Goal: Transaction & Acquisition: Purchase product/service

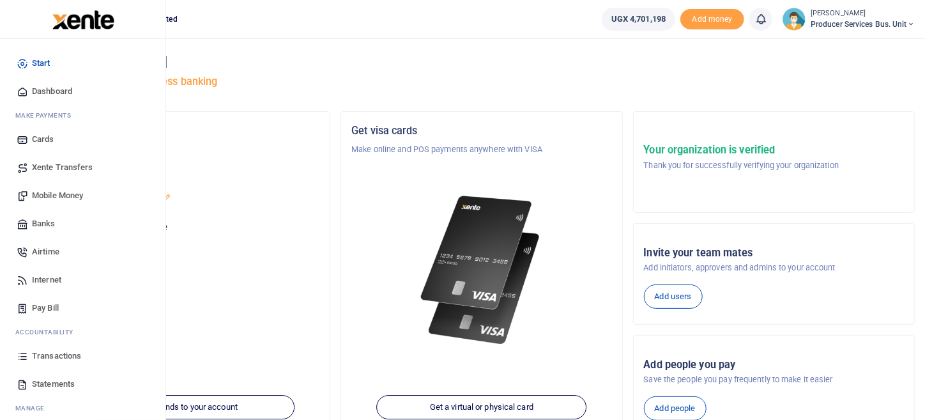
click at [53, 355] on span "Transactions" at bounding box center [56, 356] width 49 height 13
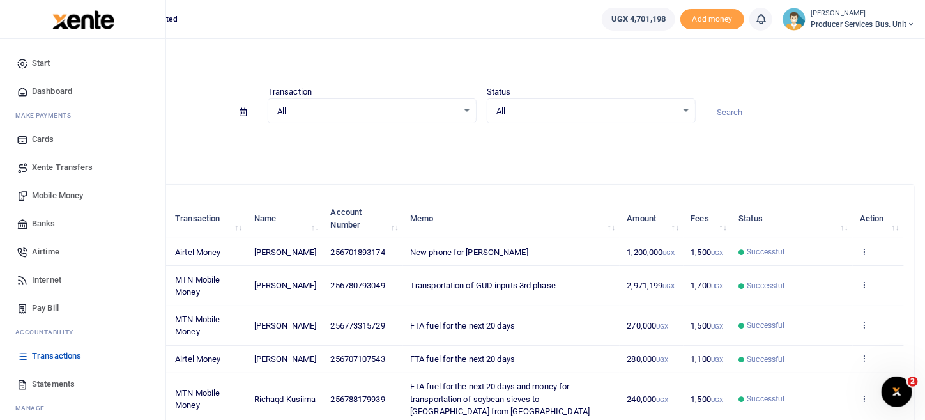
click at [64, 189] on span "Mobile Money" at bounding box center [57, 195] width 51 height 13
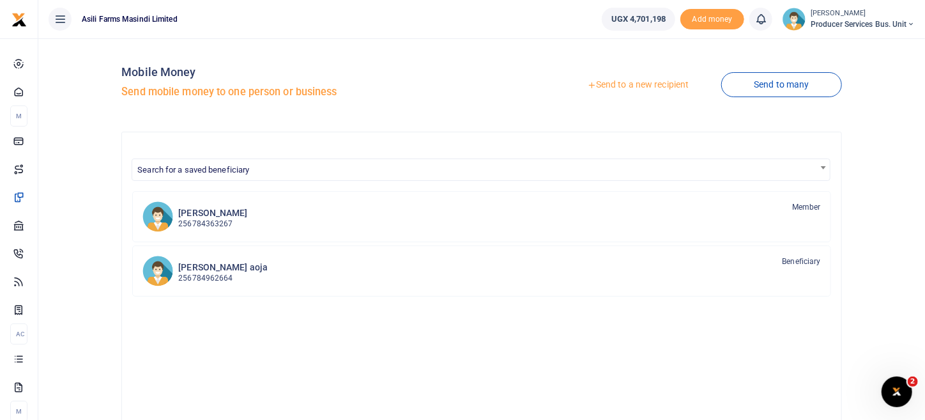
click at [587, 84] on icon at bounding box center [591, 85] width 9 height 9
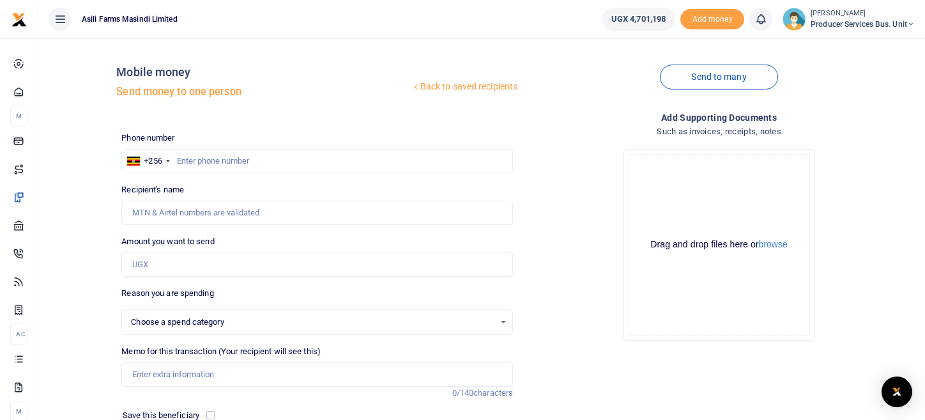
select select
click at [203, 162] on input "text" at bounding box center [317, 161] width 392 height 24
paste input "0761092049"
type input "0761092049"
type input "[PERSON_NAME]"
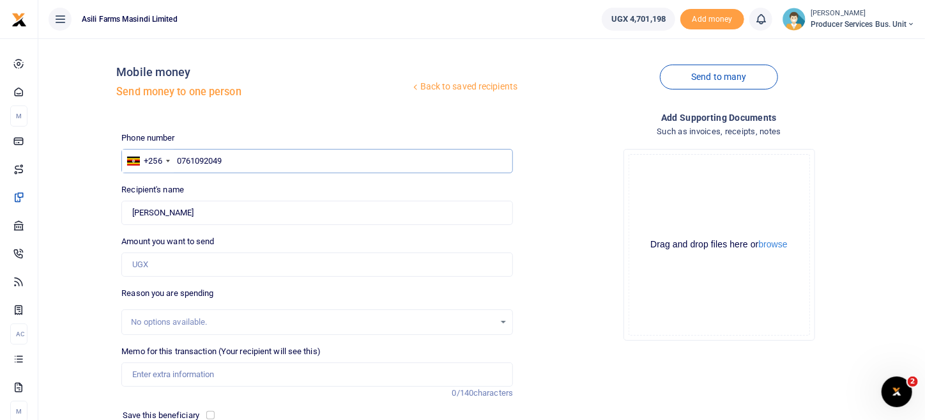
type input "0761092049"
click at [192, 266] on input "Amount you want to send" at bounding box center [317, 264] width 392 height 24
type input "950,000"
click at [583, 303] on div "Drop your files here Drag and drop files here or browse Powered by Uppy" at bounding box center [719, 245] width 392 height 212
click at [169, 374] on input "Memo for this transaction (Your recipient will see this)" at bounding box center [317, 374] width 392 height 24
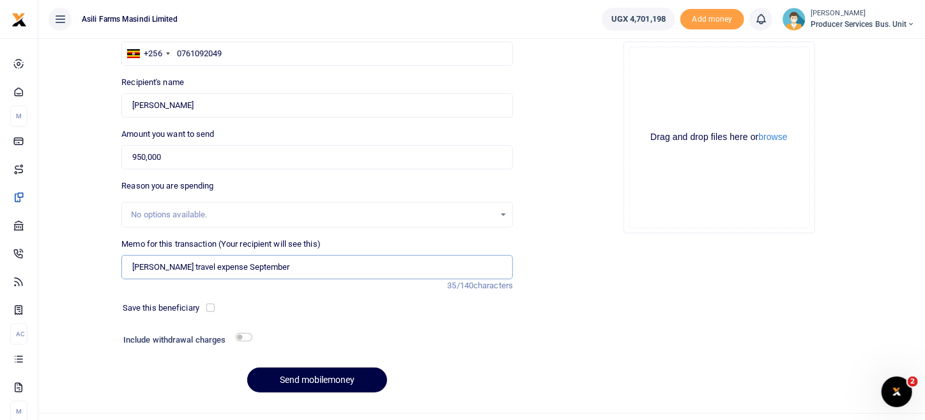
scroll to position [133, 0]
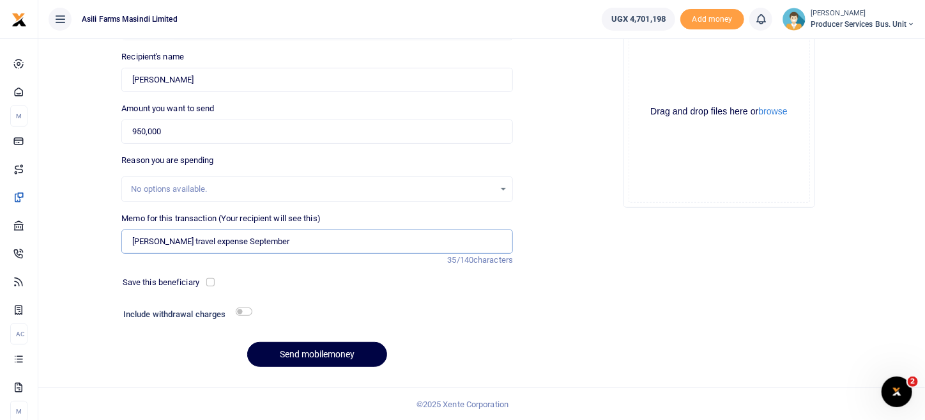
type input "Federico's travel expense September"
click at [244, 312] on input "checkbox" at bounding box center [244, 311] width 17 height 8
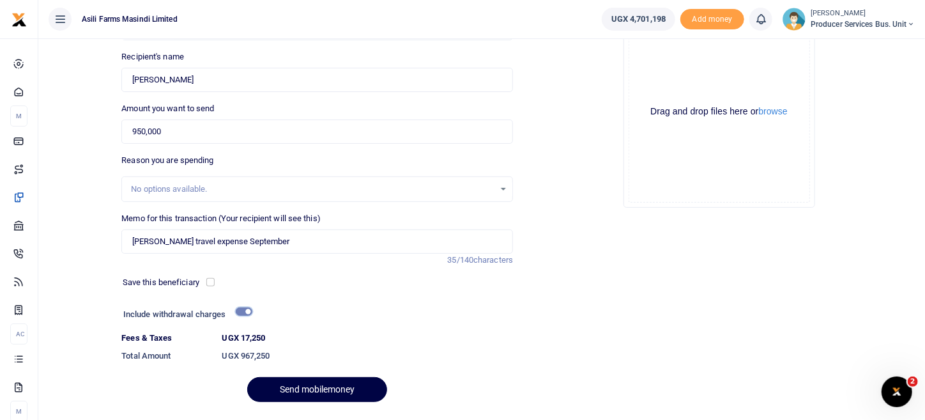
click at [239, 308] on input "checkbox" at bounding box center [244, 311] width 17 height 8
checkbox input "false"
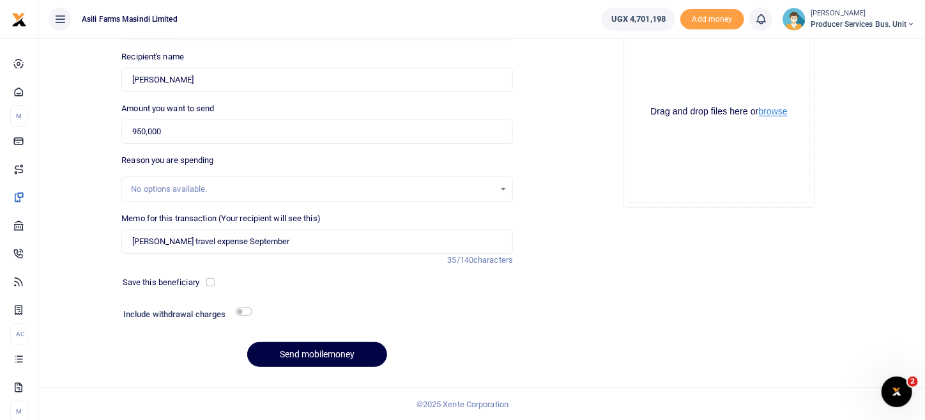
click at [781, 107] on button "browse" at bounding box center [773, 112] width 29 height 10
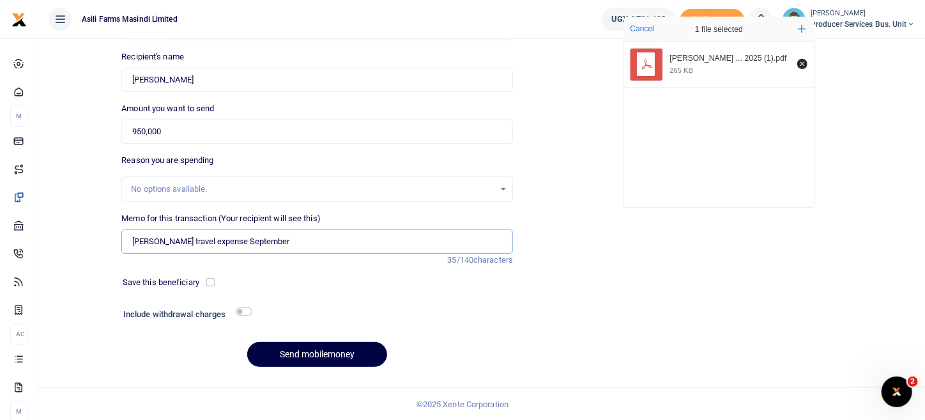
click at [282, 242] on input "Federico's travel expense September" at bounding box center [317, 241] width 392 height 24
click at [225, 242] on input "Federico's travel expense September" at bounding box center [317, 241] width 392 height 24
click at [334, 346] on button "Send mobilemoney" at bounding box center [317, 354] width 140 height 25
click at [166, 235] on input "Federico's travel expense in Uganda for September" at bounding box center [317, 241] width 392 height 24
click at [168, 244] on input "Federicos travel expense in Uganda for September" at bounding box center [317, 241] width 392 height 24
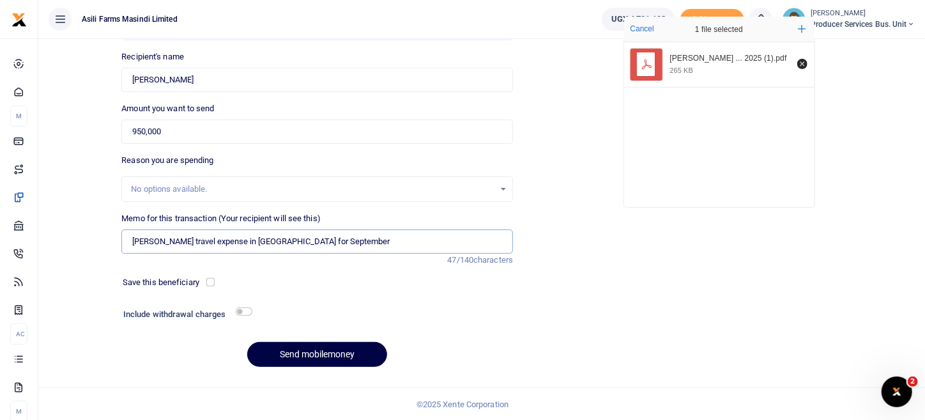
type input "Federico travel expense in Uganda for September"
click at [593, 279] on div "Add supporting Documents Such as invoices, receipts, notes Drop your files here…" at bounding box center [719, 178] width 402 height 400
click at [334, 357] on button "Send mobilemoney" at bounding box center [317, 354] width 140 height 25
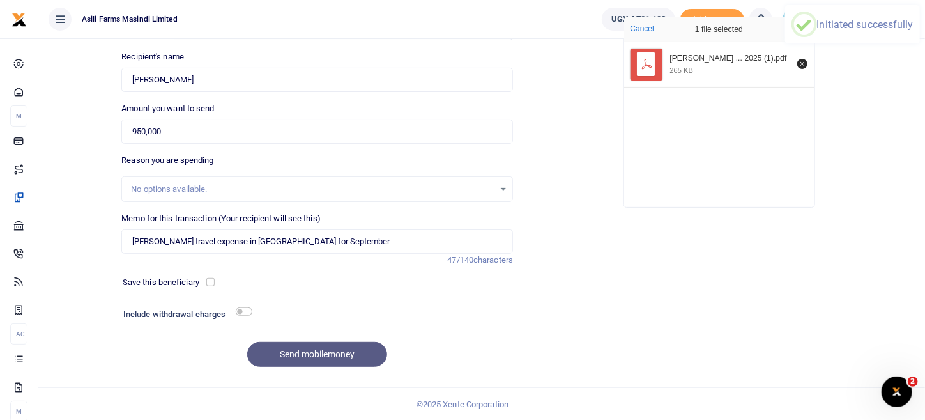
click at [572, 233] on div "Add supporting Documents Such as invoices, receipts, notes Drop your files here…" at bounding box center [719, 178] width 402 height 400
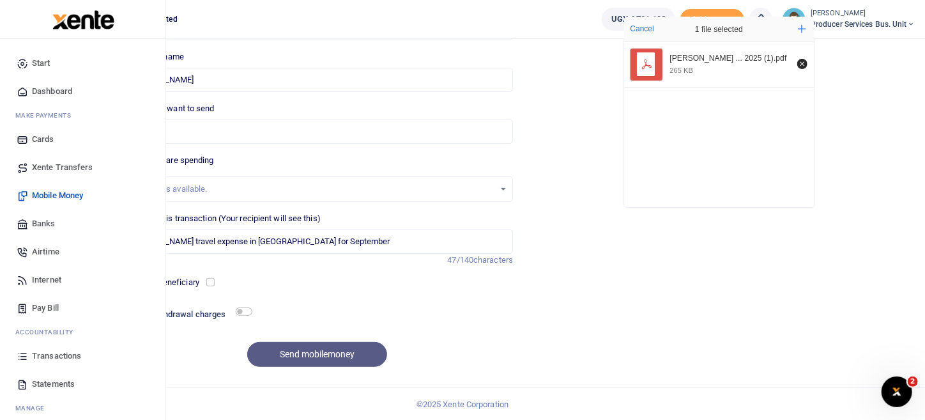
click at [66, 351] on span "Transactions" at bounding box center [56, 356] width 49 height 13
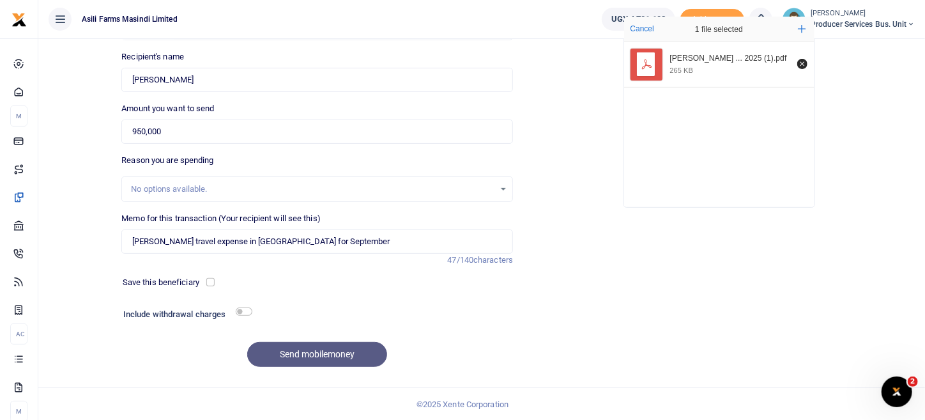
scroll to position [0, 0]
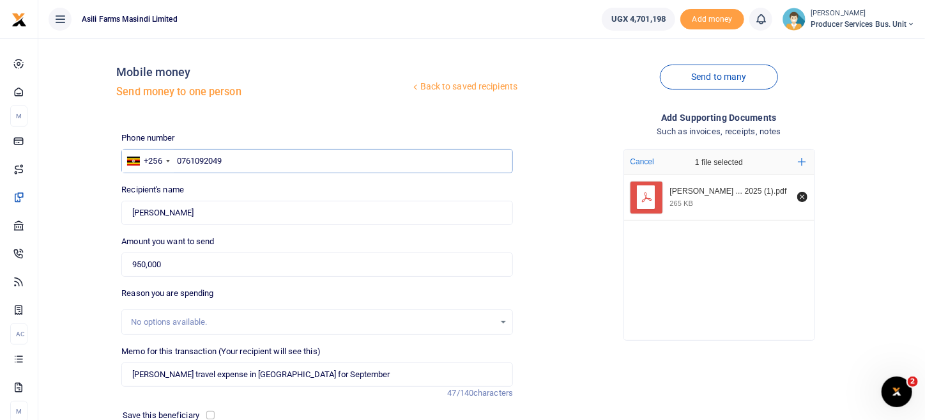
click at [251, 172] on input "0761092049" at bounding box center [317, 161] width 392 height 24
type input "0"
type input "0702210094"
click at [226, 217] on input "Found" at bounding box center [317, 213] width 392 height 24
type input "P"
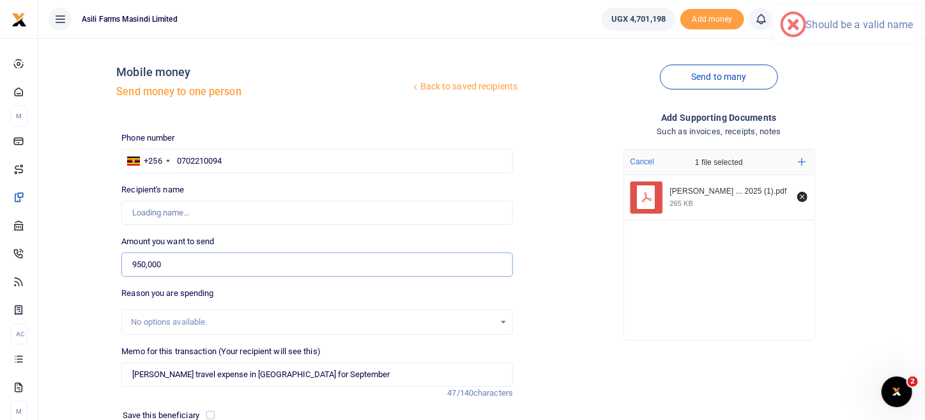
click at [188, 274] on input "950,000" at bounding box center [317, 264] width 392 height 24
type input "9"
type input "0"
click at [247, 162] on input "0702210094" at bounding box center [317, 161] width 392 height 24
type input "0"
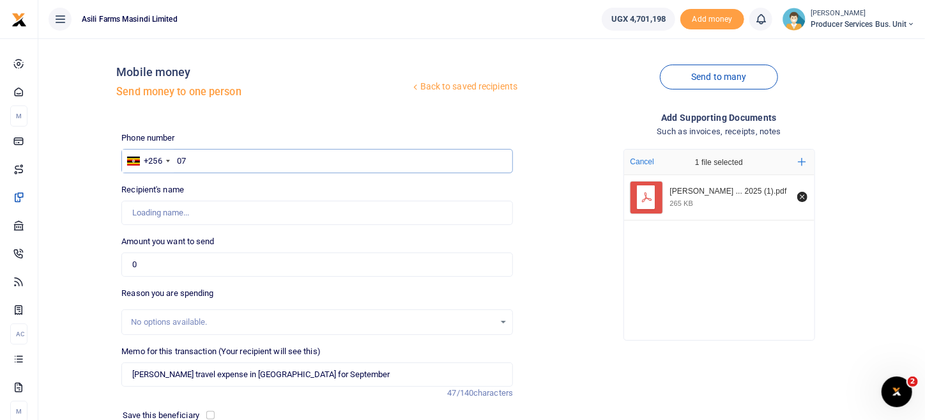
type input "070"
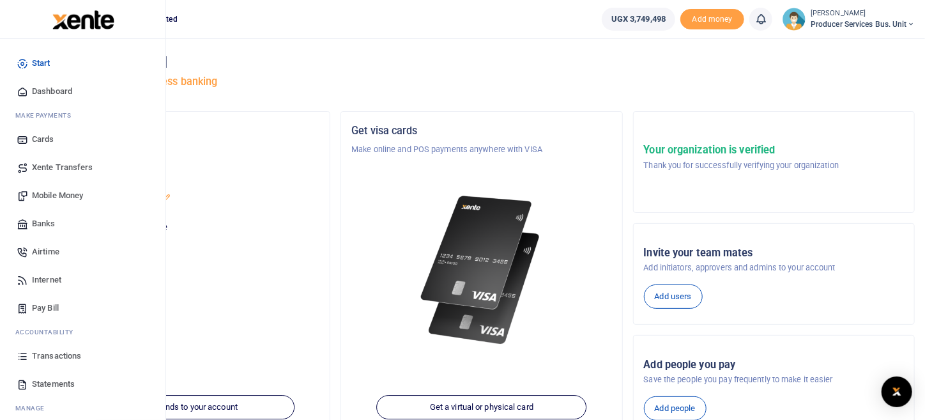
click at [49, 355] on span "Transactions" at bounding box center [56, 356] width 49 height 13
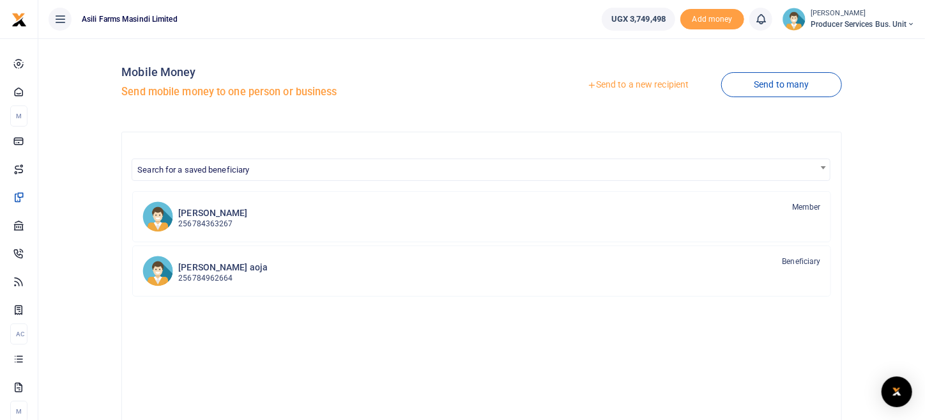
click at [652, 82] on link "Send to a new recipient" at bounding box center [638, 84] width 167 height 23
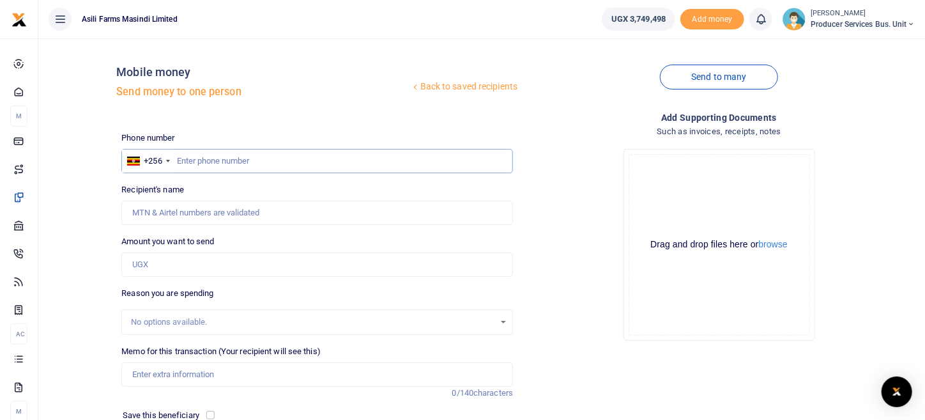
click at [248, 150] on input "text" at bounding box center [317, 161] width 392 height 24
type input "o"
type input "0702210094"
type input "[PERSON_NAME]"
type input "0702210094"
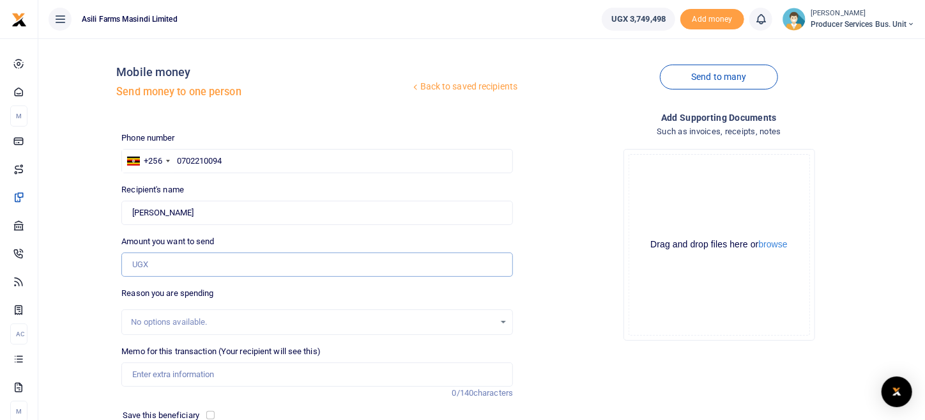
click at [225, 270] on input "Amount you want to send" at bounding box center [317, 264] width 392 height 24
click at [178, 271] on input "Amount you want to send" at bounding box center [317, 264] width 392 height 24
type input "30,000"
click at [780, 248] on button "browse" at bounding box center [773, 245] width 29 height 10
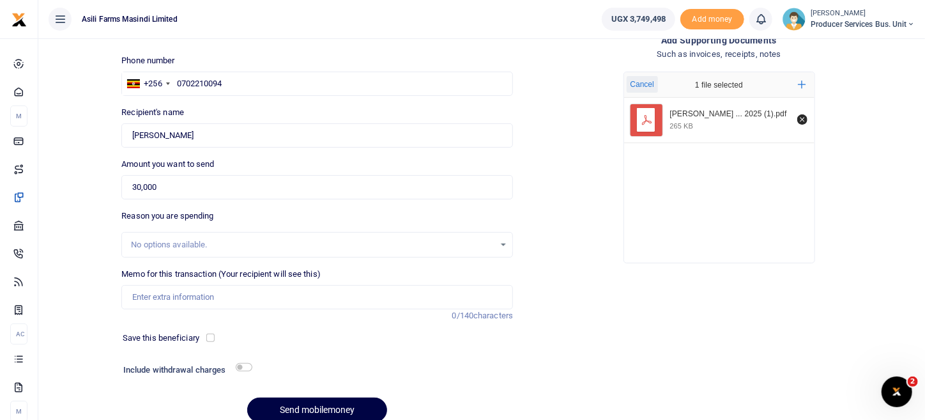
scroll to position [133, 0]
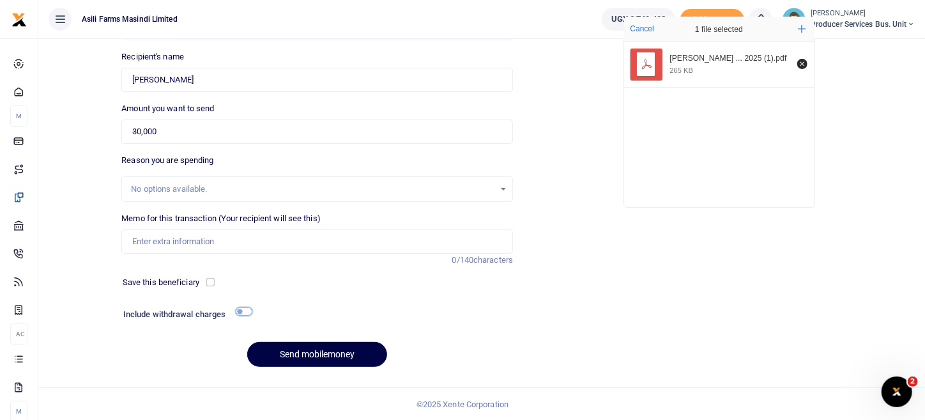
click at [247, 308] on input "checkbox" at bounding box center [244, 311] width 17 height 8
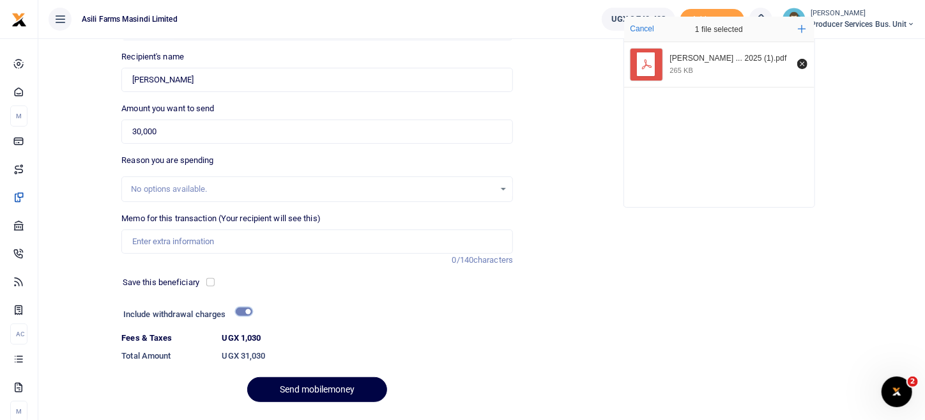
click at [239, 311] on input "checkbox" at bounding box center [244, 311] width 17 height 8
checkbox input "false"
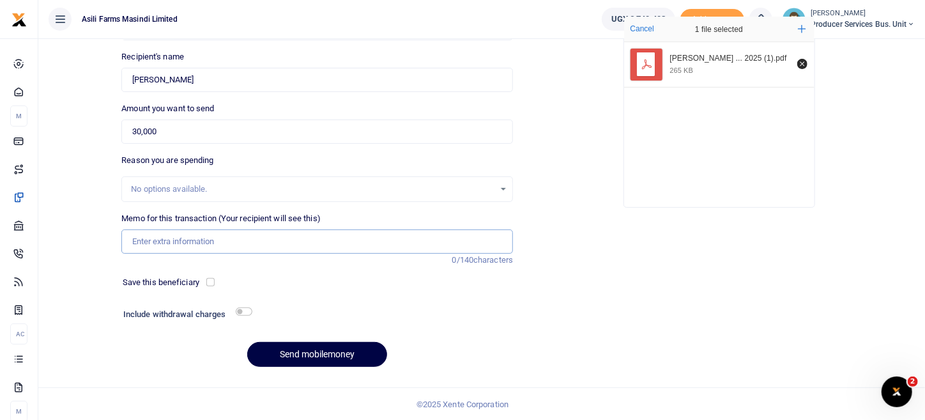
click at [204, 245] on input "Memo for this transaction (Your recipient will see this)" at bounding box center [317, 241] width 392 height 24
click at [464, 313] on div at bounding box center [368, 315] width 233 height 20
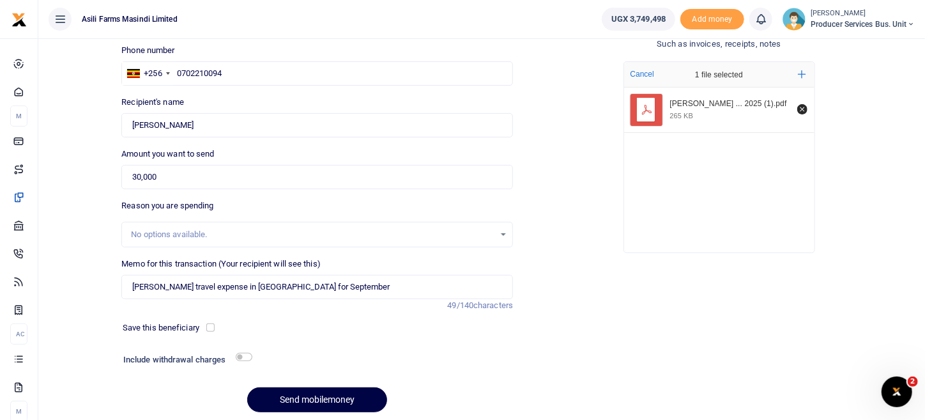
scroll to position [87, 0]
click at [359, 395] on button "Send mobilemoney" at bounding box center [317, 400] width 140 height 25
click at [166, 286] on input "Federico's travel expense in Uganda for September" at bounding box center [317, 287] width 392 height 24
click at [170, 286] on input "Federico's travel expense in Uganda for September" at bounding box center [317, 287] width 392 height 24
click at [268, 292] on input "[PERSON_NAME] travel expense in [GEOGRAPHIC_DATA] for September" at bounding box center [317, 287] width 392 height 24
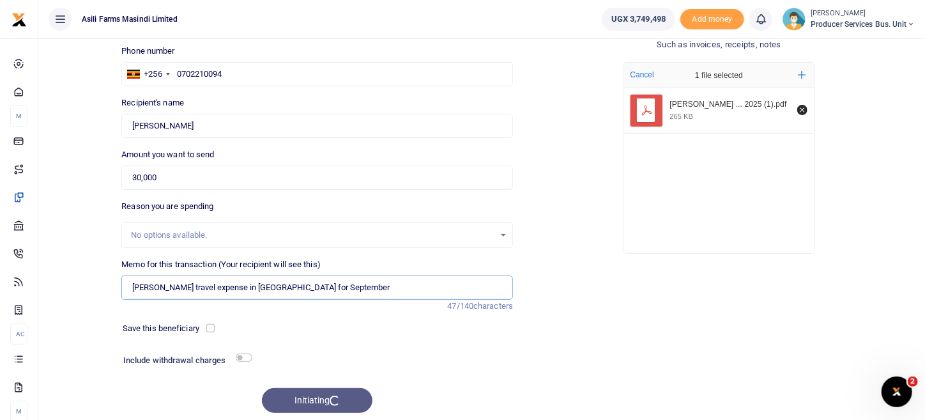
type input "[PERSON_NAME] travel expense in [GEOGRAPHIC_DATA] for September"
click at [337, 397] on button "Send mobilemoney" at bounding box center [317, 400] width 140 height 25
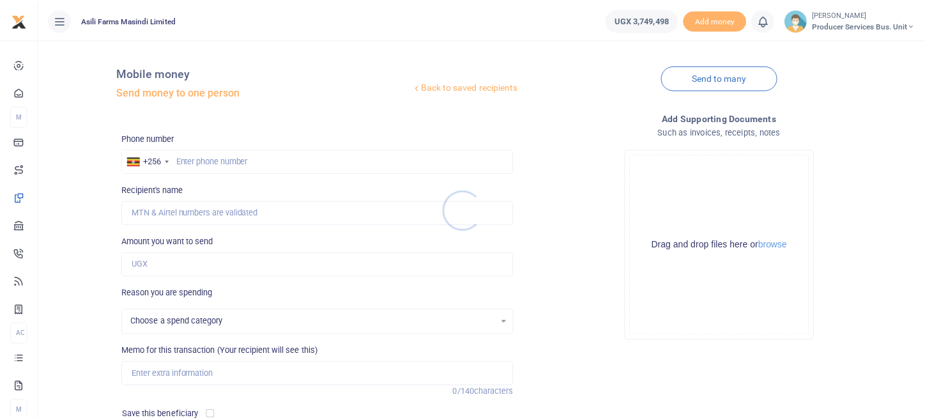
scroll to position [87, 0]
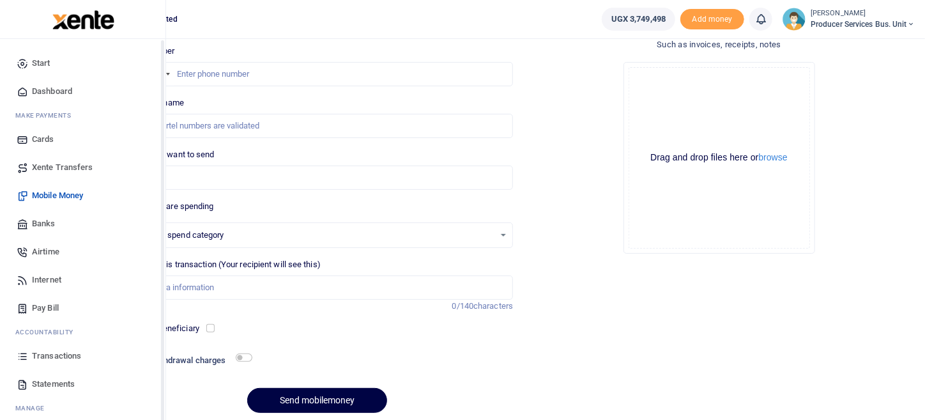
select select
click at [59, 357] on span "Transactions" at bounding box center [56, 356] width 49 height 13
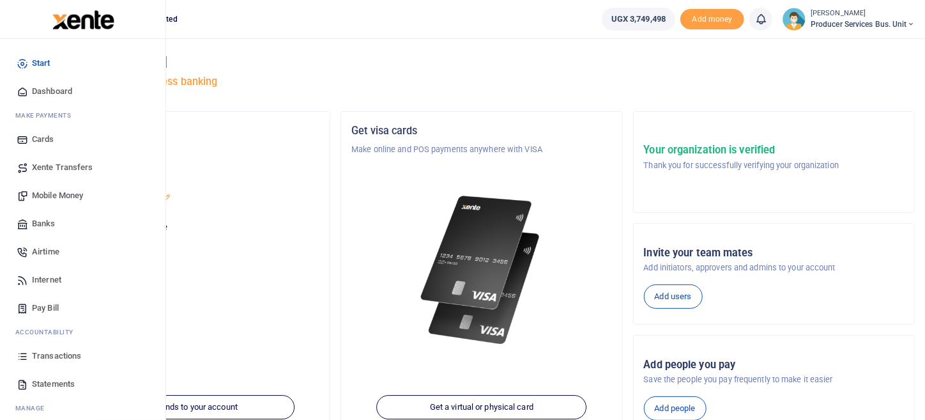
click at [37, 359] on span "Transactions" at bounding box center [56, 356] width 49 height 13
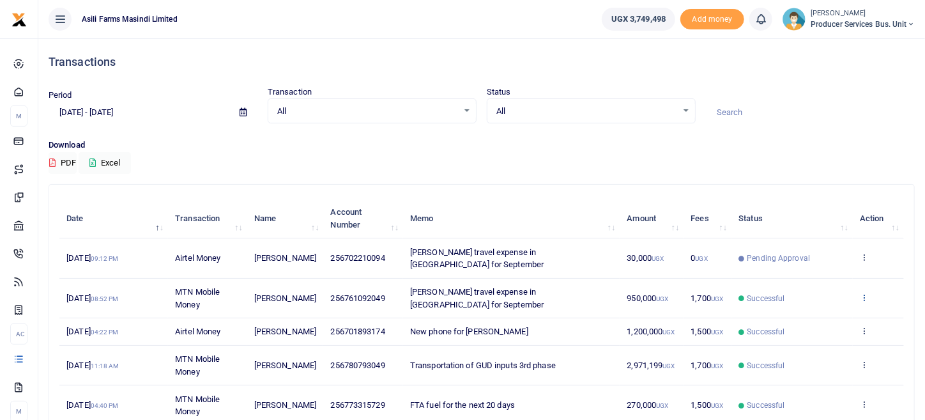
click at [861, 293] on icon at bounding box center [864, 297] width 8 height 9
click at [820, 302] on link "View details" at bounding box center [817, 306] width 101 height 18
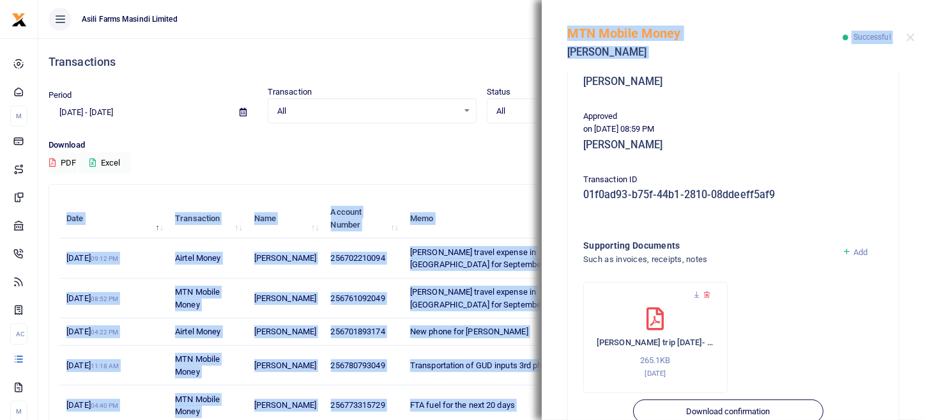
scroll to position [313, 0]
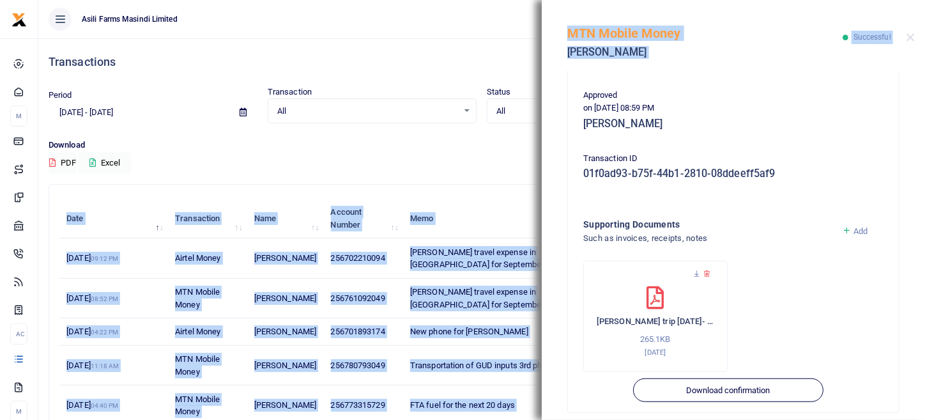
drag, startPoint x: 925, startPoint y: 228, endPoint x: 934, endPoint y: 419, distance: 190.7
click at [925, 419] on html "Start Dashboard M ake Payments Cards Xente Transfers Mobile Money Banks Airtime" at bounding box center [462, 356] width 925 height 713
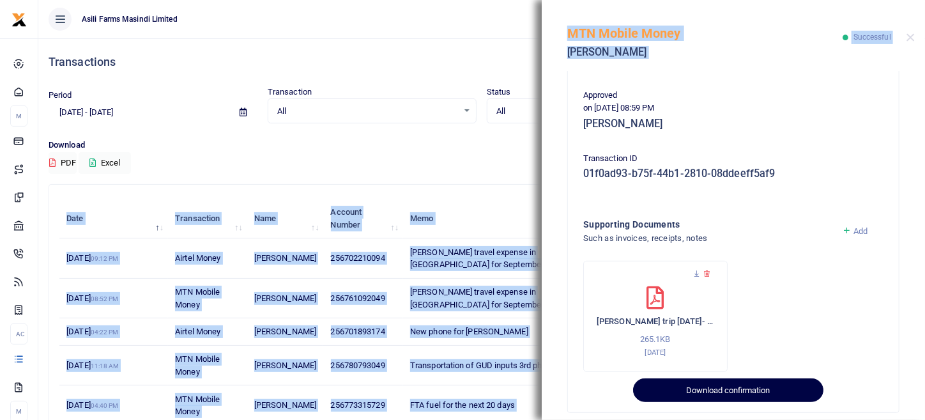
click at [710, 378] on button "Download confirmation" at bounding box center [728, 390] width 190 height 24
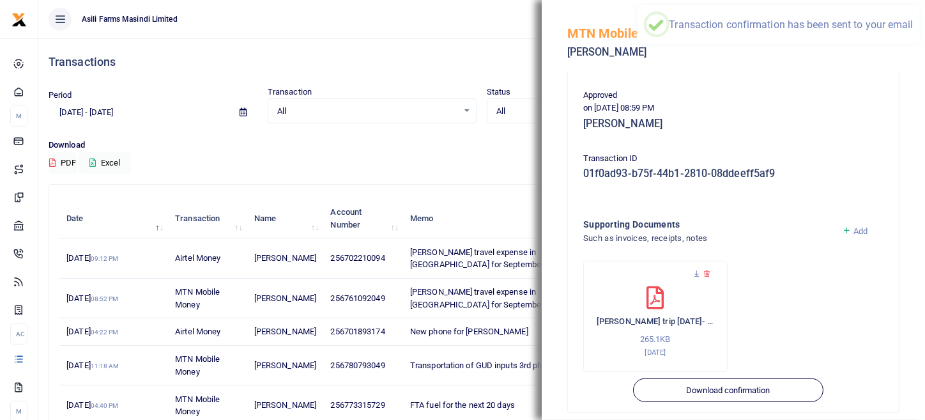
click at [438, 14] on ul "Asili Farms Masindi Limited" at bounding box center [314, 19] width 553 height 38
